Goal: Find specific page/section: Find specific page/section

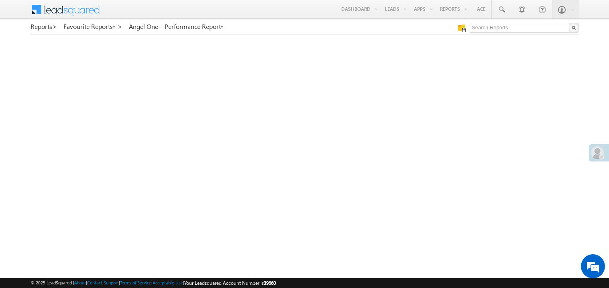
click at [0, 0] on link "My Favourite Reports" at bounding box center [0, 0] width 0 height 0
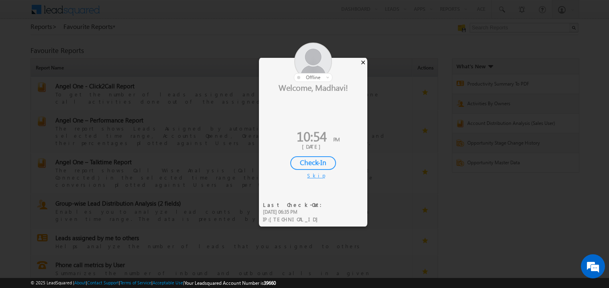
click at [360, 59] on div "×" at bounding box center [363, 62] width 8 height 9
